Goal: Task Accomplishment & Management: Use online tool/utility

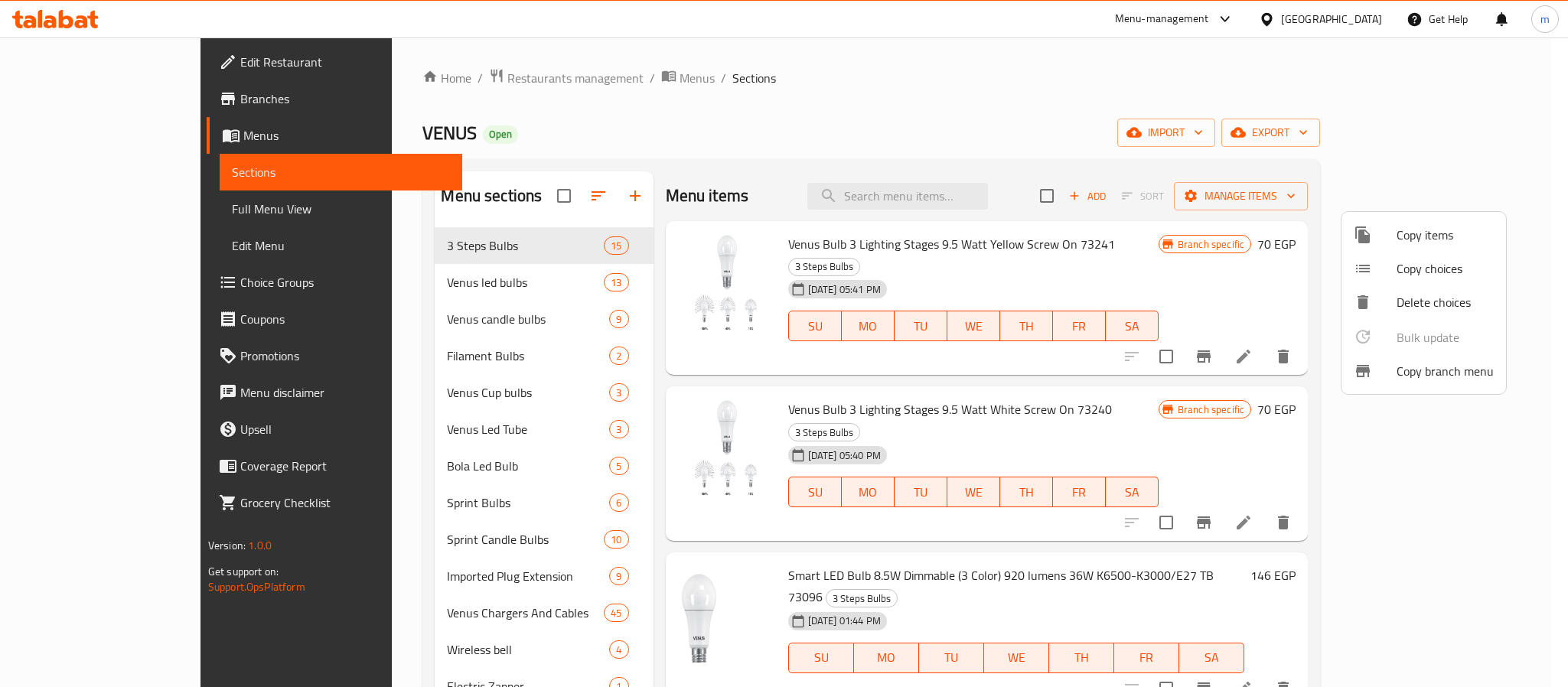
click at [1197, 127] on div at bounding box center [784, 344] width 1568 height 687
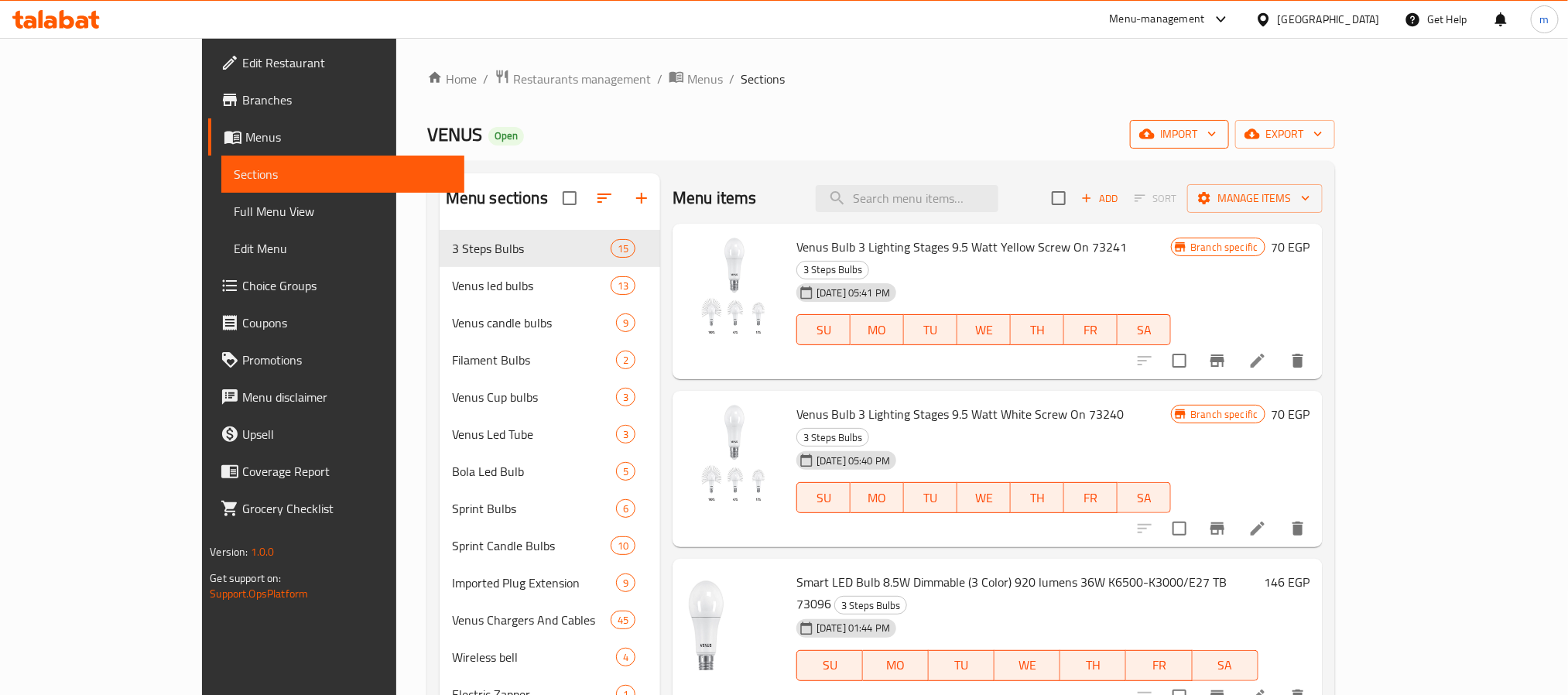
click at [1216, 135] on span "import" at bounding box center [1179, 134] width 74 height 19
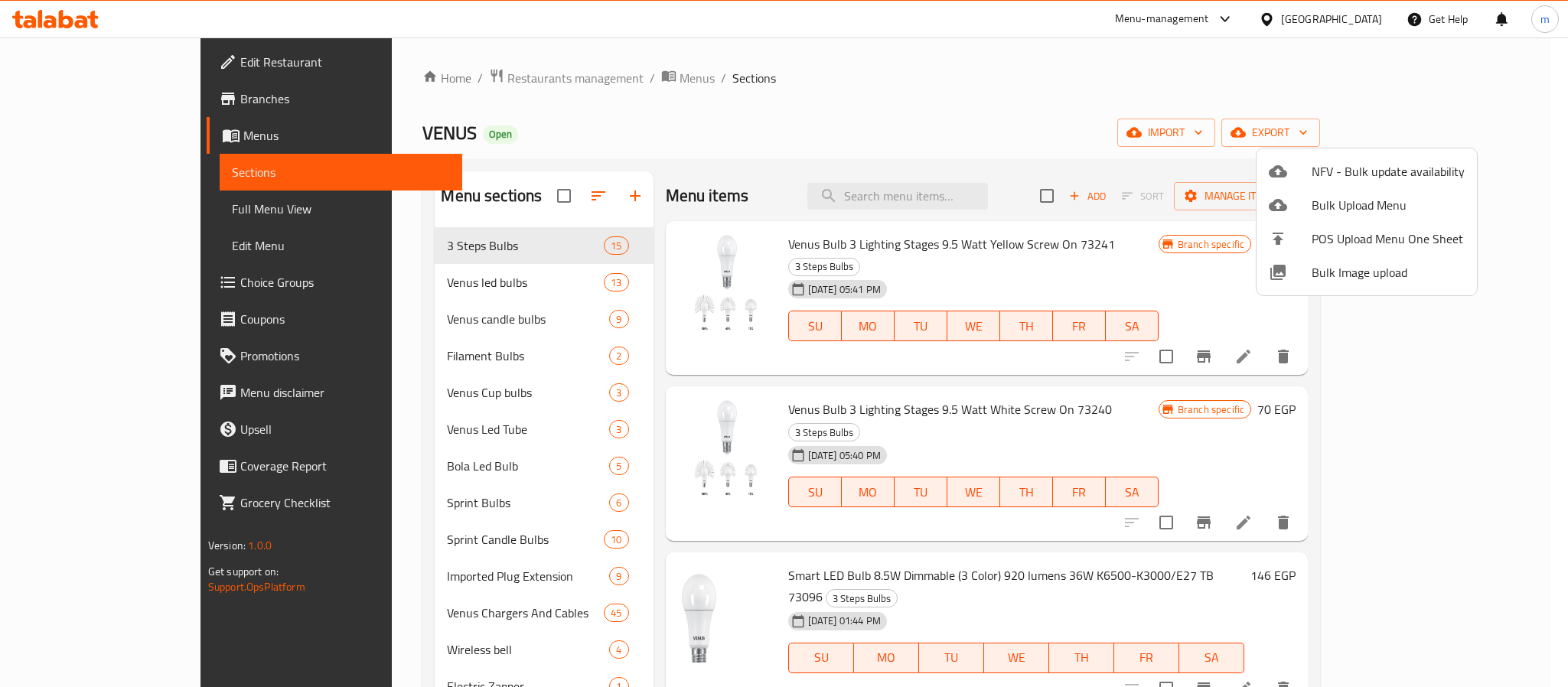
click at [1174, 108] on div at bounding box center [784, 344] width 1568 height 687
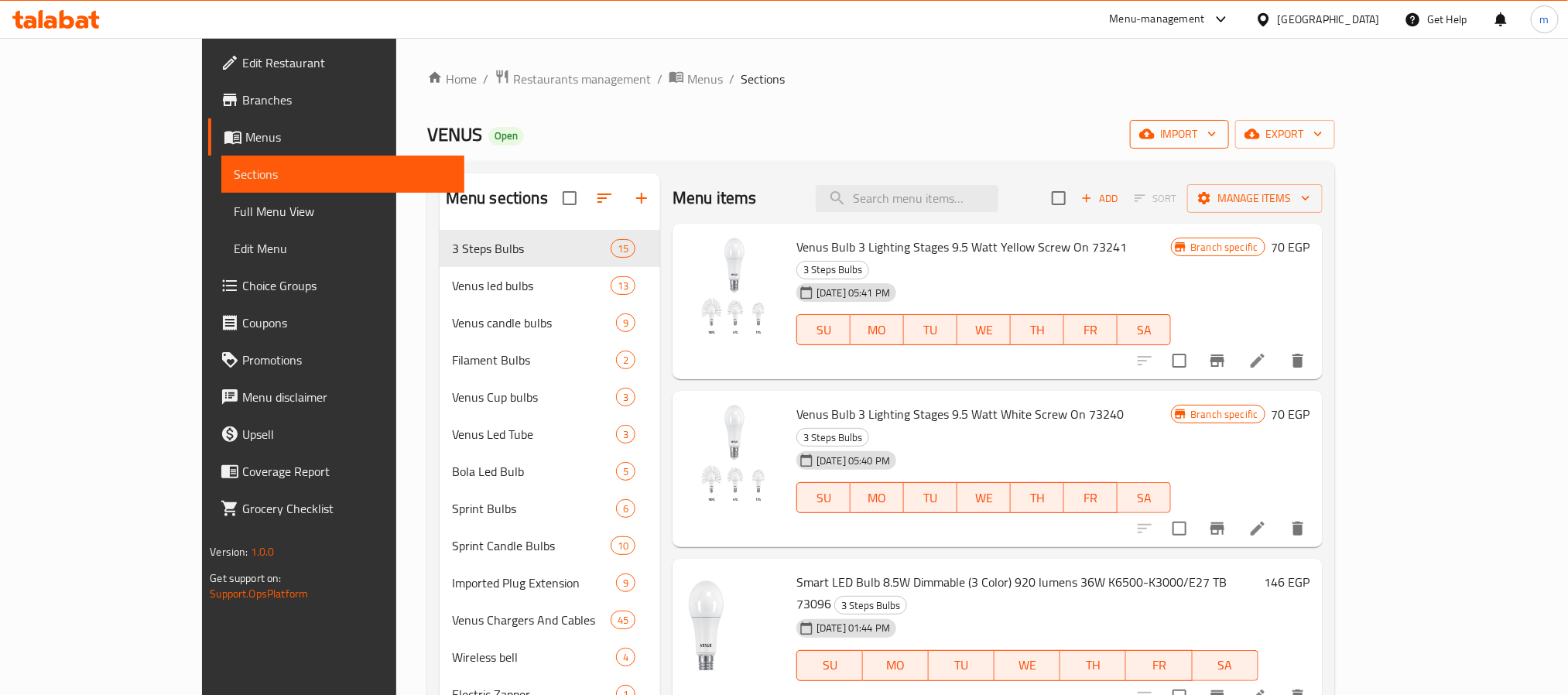
click at [1216, 128] on span "import" at bounding box center [1179, 134] width 74 height 19
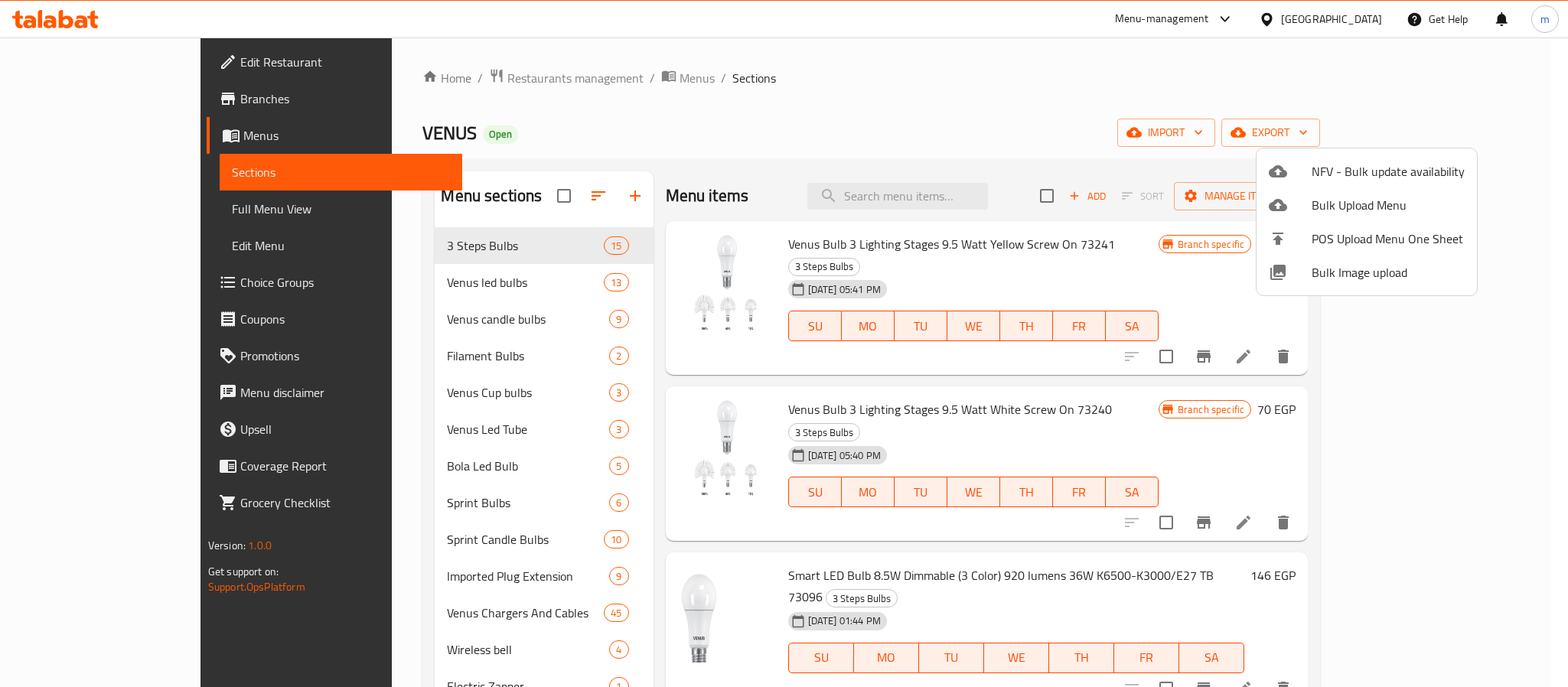
click at [1104, 95] on div at bounding box center [784, 344] width 1568 height 687
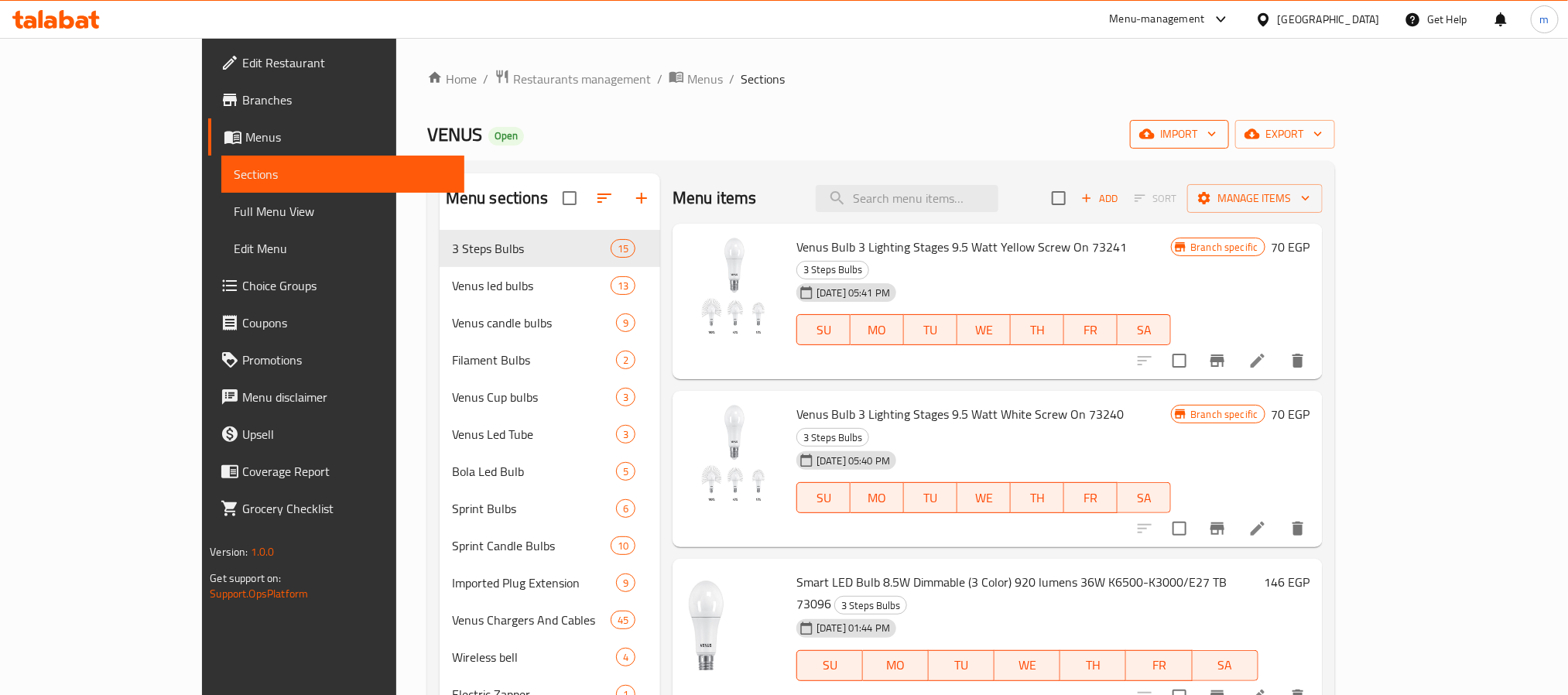
click at [1216, 135] on span "import" at bounding box center [1179, 134] width 74 height 19
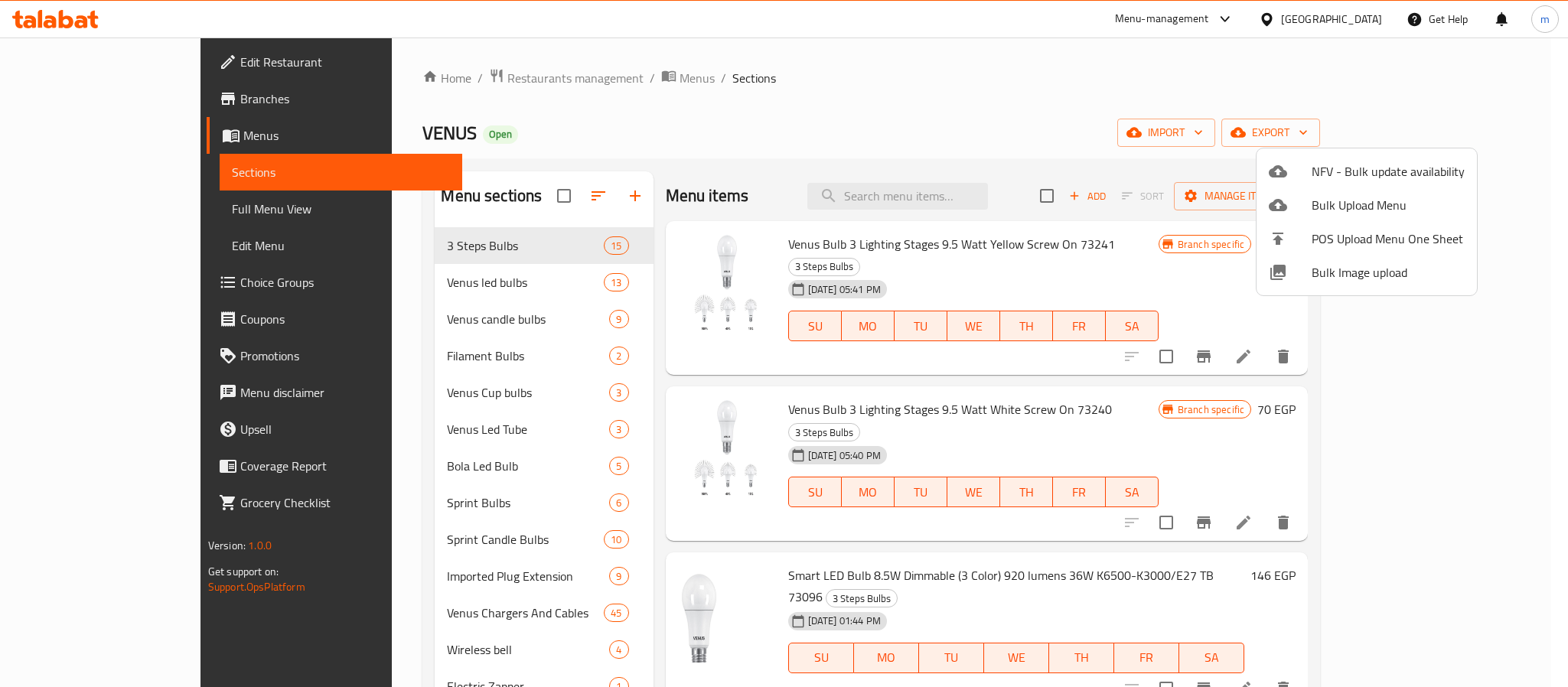
click at [1227, 83] on div at bounding box center [784, 344] width 1568 height 687
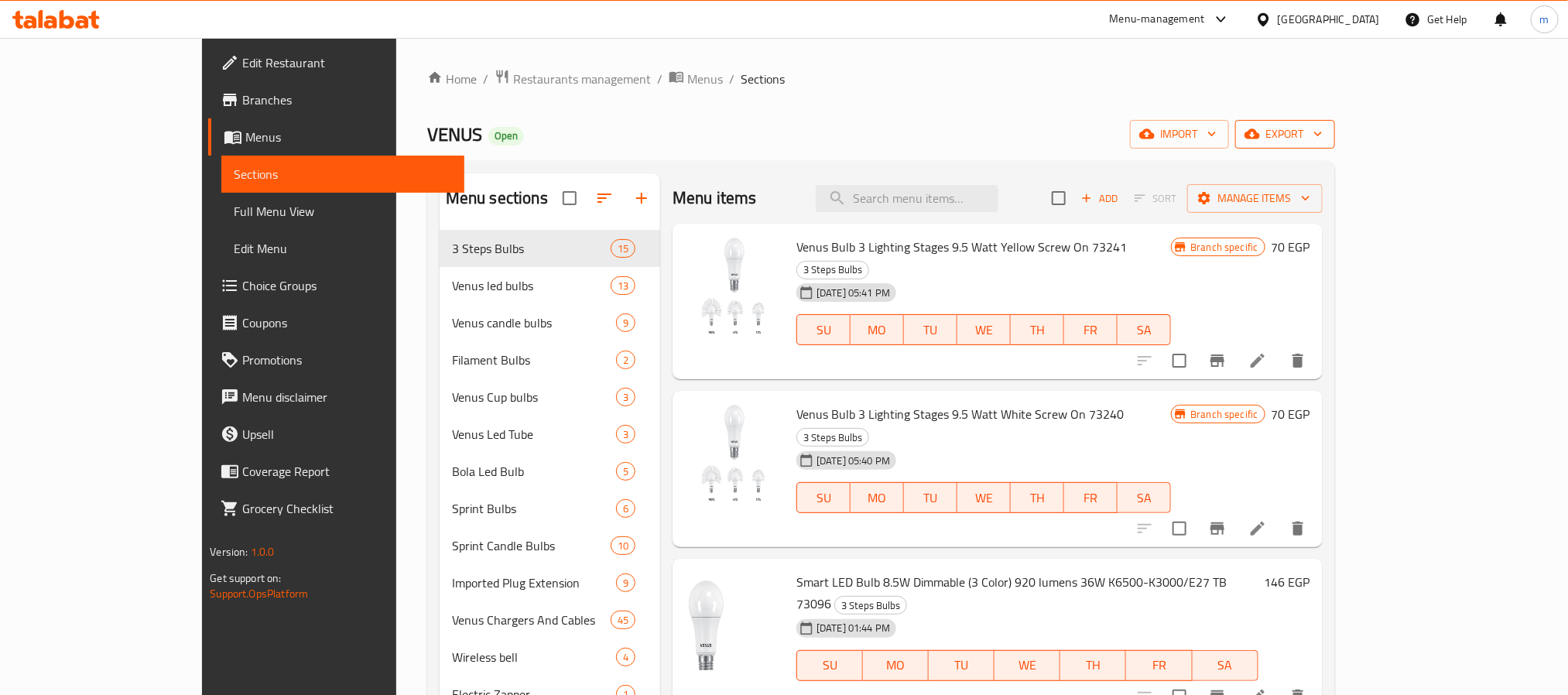
click at [1260, 127] on icon "button" at bounding box center [1252, 133] width 15 height 15
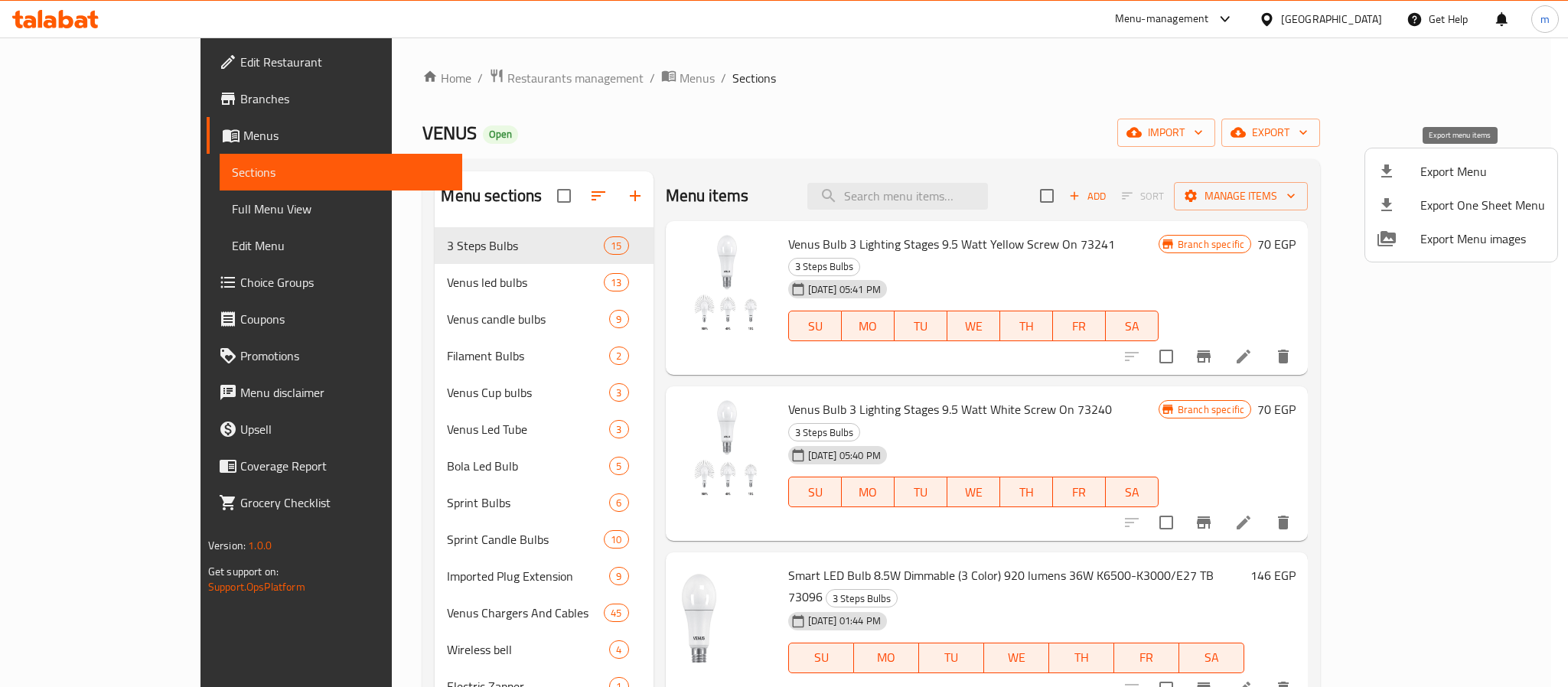
click at [1440, 175] on span "Export Menu" at bounding box center [1483, 171] width 124 height 18
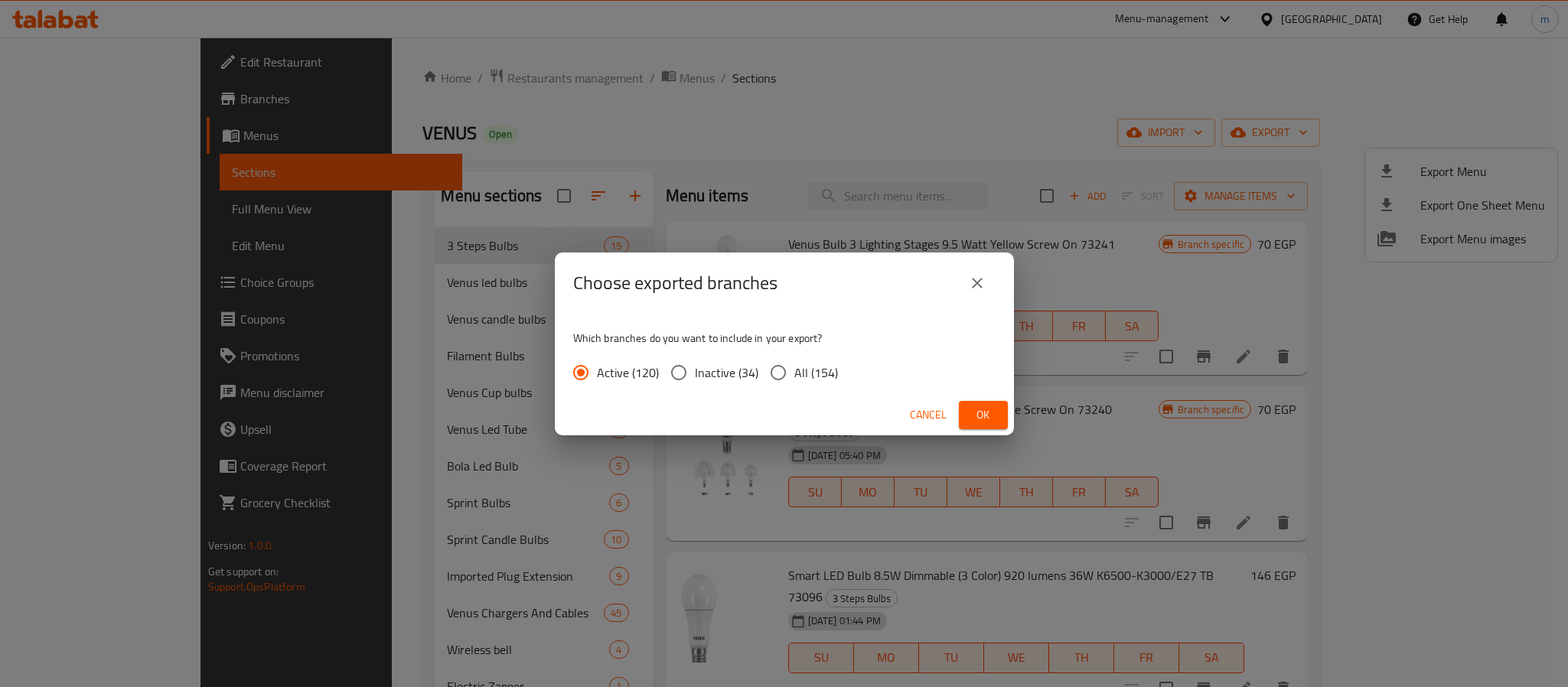
click at [774, 379] on input "All (154)" at bounding box center [778, 372] width 32 height 32
radio input "true"
click at [983, 411] on span "Ok" at bounding box center [983, 415] width 25 height 19
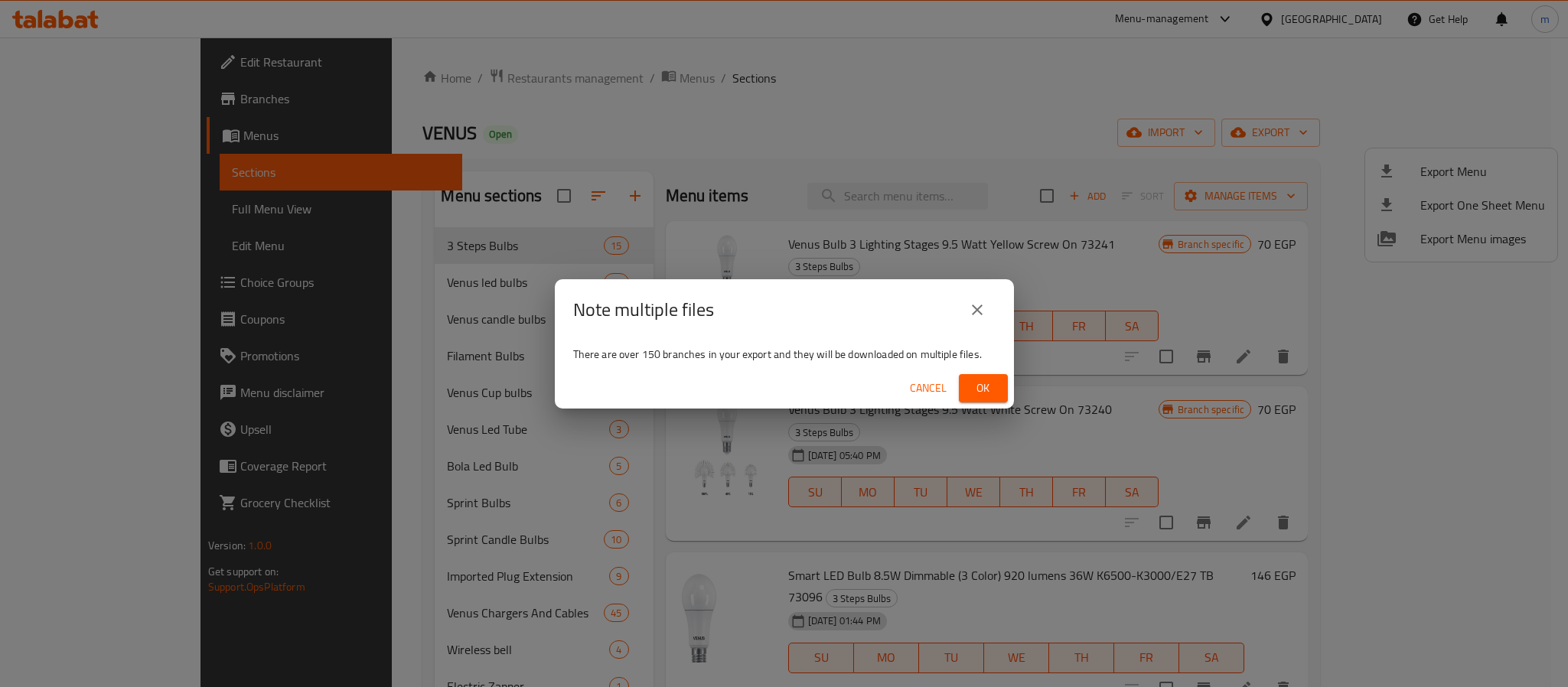
click at [975, 386] on span "Ok" at bounding box center [983, 388] width 25 height 19
